Goal: Information Seeking & Learning: Learn about a topic

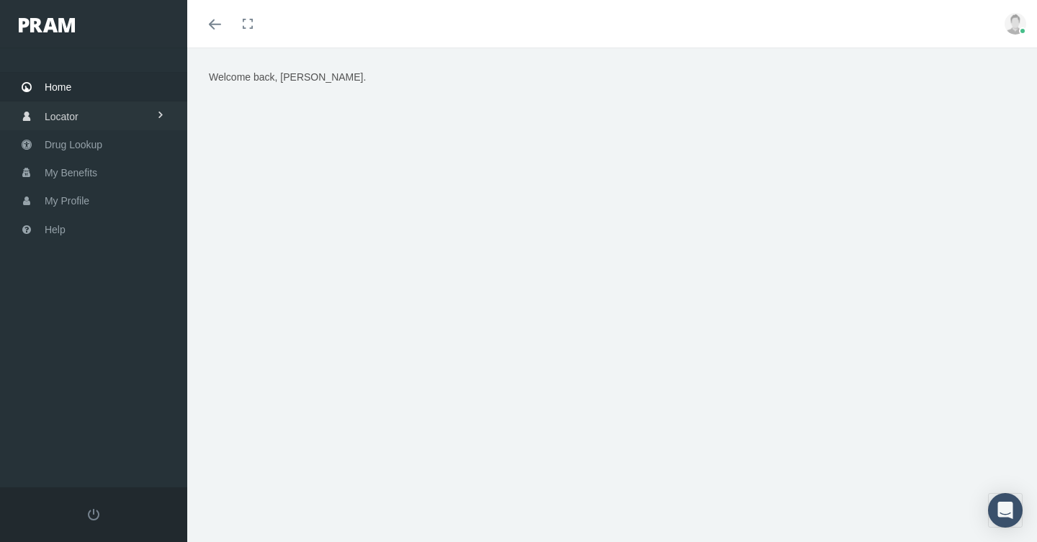
click at [158, 113] on span at bounding box center [161, 115] width 10 height 27
click at [117, 201] on link "Drug Lookup" at bounding box center [93, 202] width 187 height 28
click at [53, 232] on span "Help" at bounding box center [55, 229] width 21 height 27
click at [99, 142] on span "Drug Lookup" at bounding box center [74, 143] width 58 height 27
